Goal: Navigation & Orientation: Find specific page/section

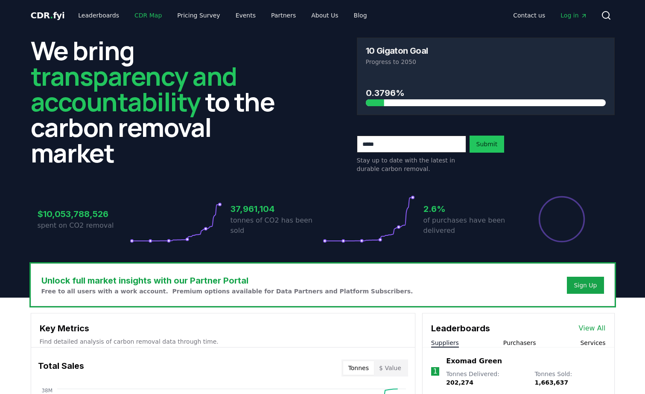
click at [137, 15] on link "CDR Map" at bounding box center [148, 15] width 41 height 15
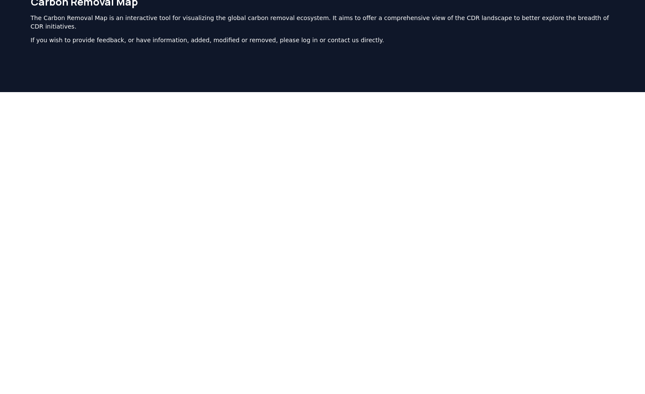
scroll to position [42, 0]
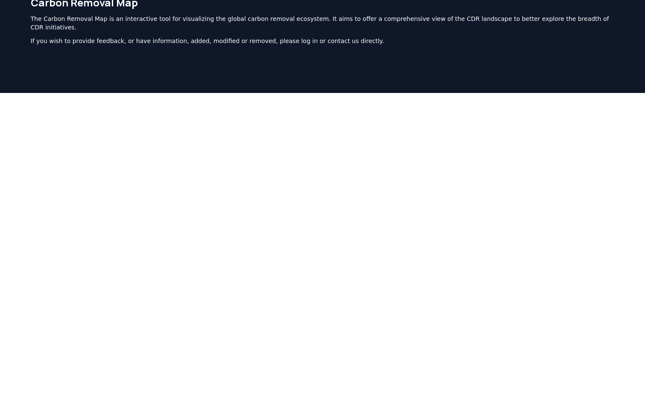
click at [197, 26] on div "The Carbon Removal Map is an interactive tool for visualizing the global carbon…" at bounding box center [323, 30] width 584 height 31
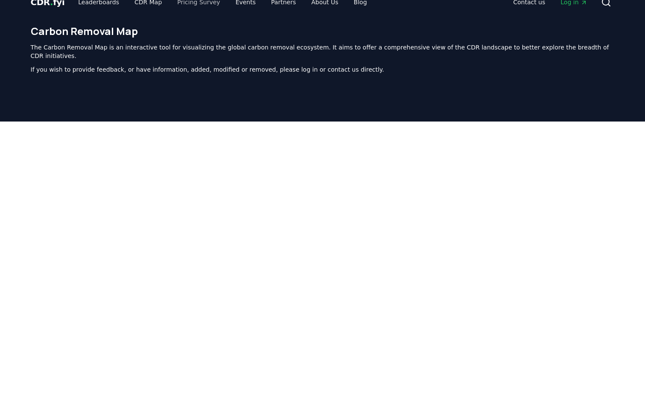
scroll to position [0, 0]
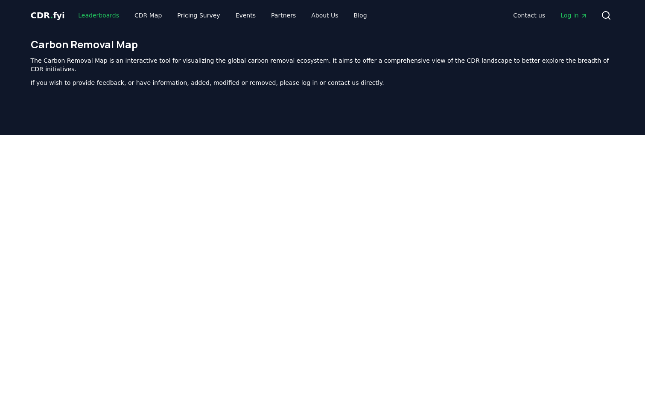
click at [103, 13] on link "Leaderboards" at bounding box center [98, 15] width 55 height 15
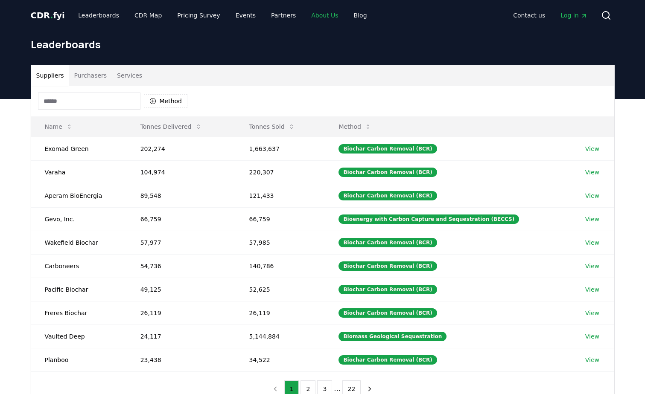
click at [308, 17] on link "About Us" at bounding box center [324, 15] width 41 height 15
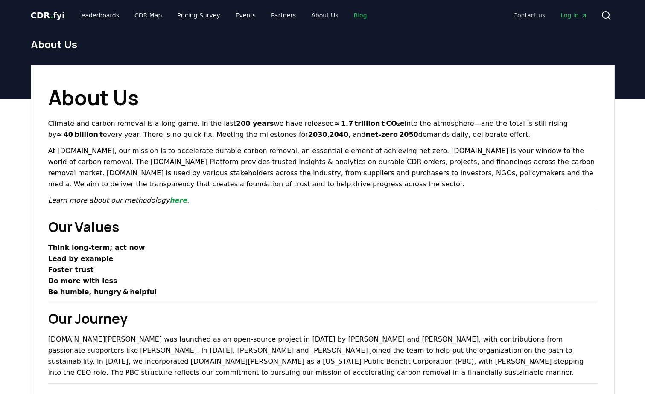
click at [347, 13] on link "Blog" at bounding box center [360, 15] width 27 height 15
click at [347, 16] on link "Blog" at bounding box center [360, 15] width 27 height 15
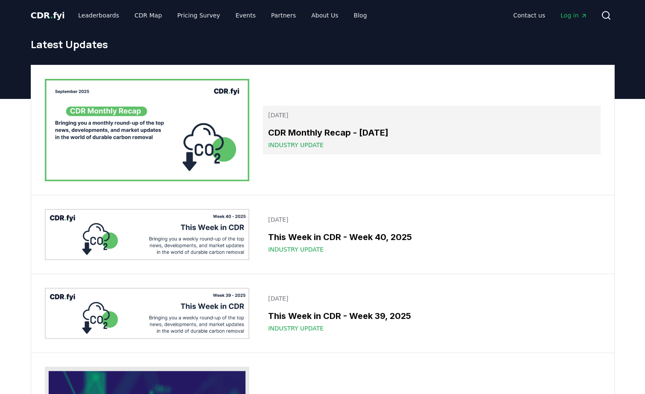
click at [356, 131] on h3 "CDR Monthly Recap - [DATE]" at bounding box center [431, 132] width 327 height 13
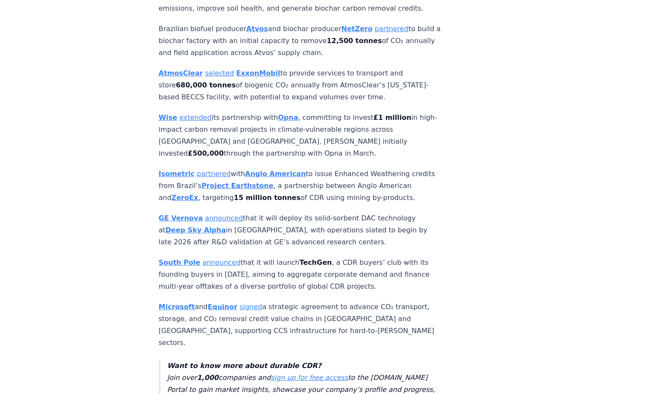
scroll to position [1450, 0]
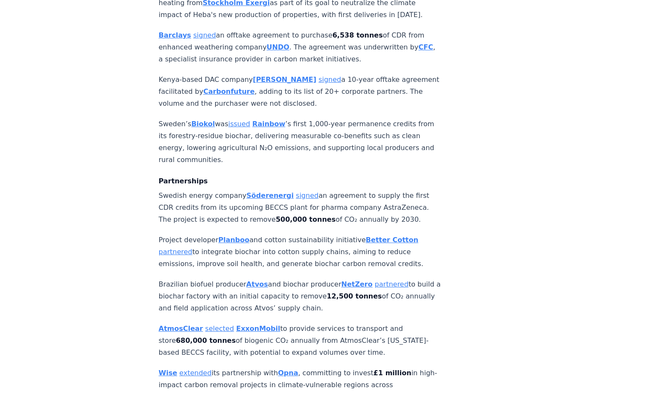
drag, startPoint x: 371, startPoint y: 183, endPoint x: 378, endPoint y: 189, distance: 9.1
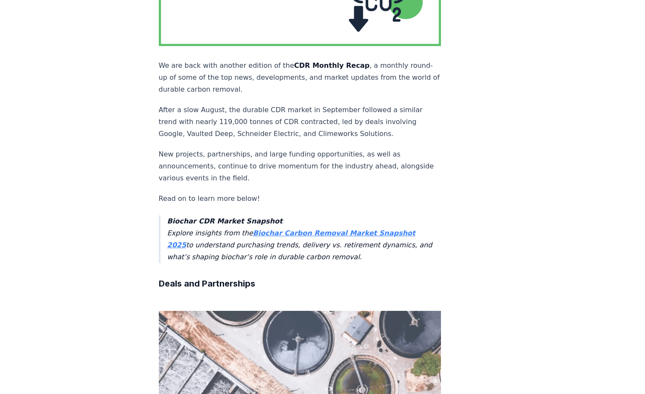
scroll to position [0, 0]
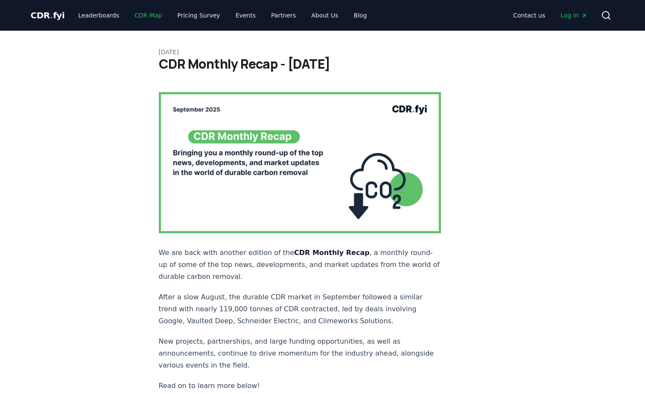
click at [137, 16] on link "CDR Map" at bounding box center [148, 15] width 41 height 15
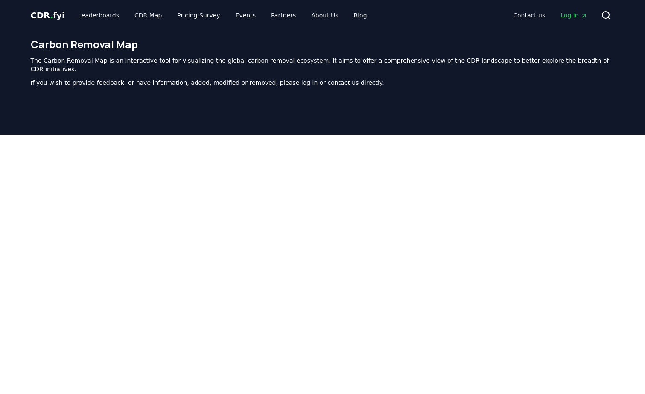
scroll to position [263, 0]
